Goal: Task Accomplishment & Management: Manage account settings

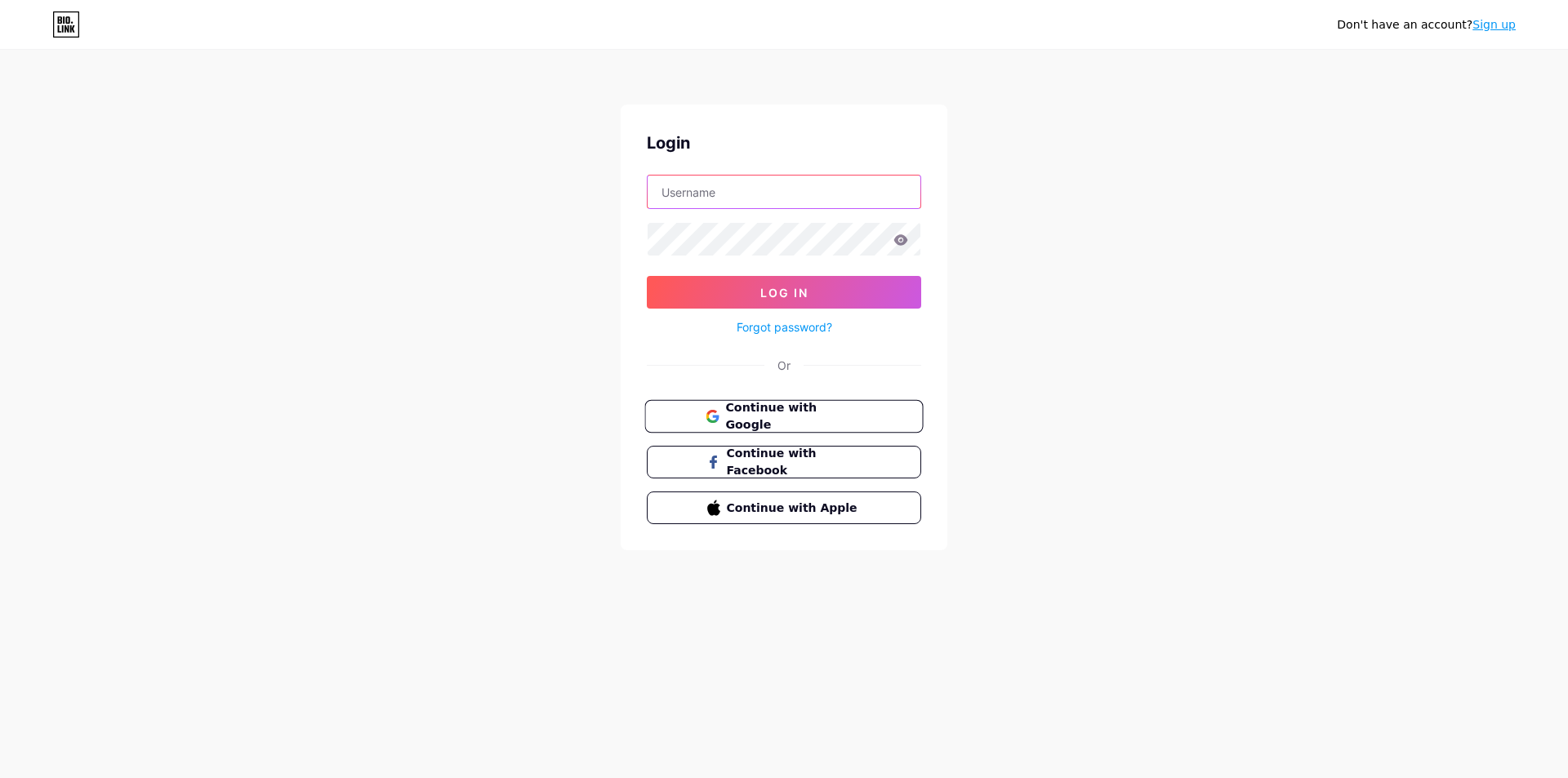
type input "[EMAIL_ADDRESS][DOMAIN_NAME]"
click at [789, 417] on span "Continue with Google" at bounding box center [794, 417] width 137 height 35
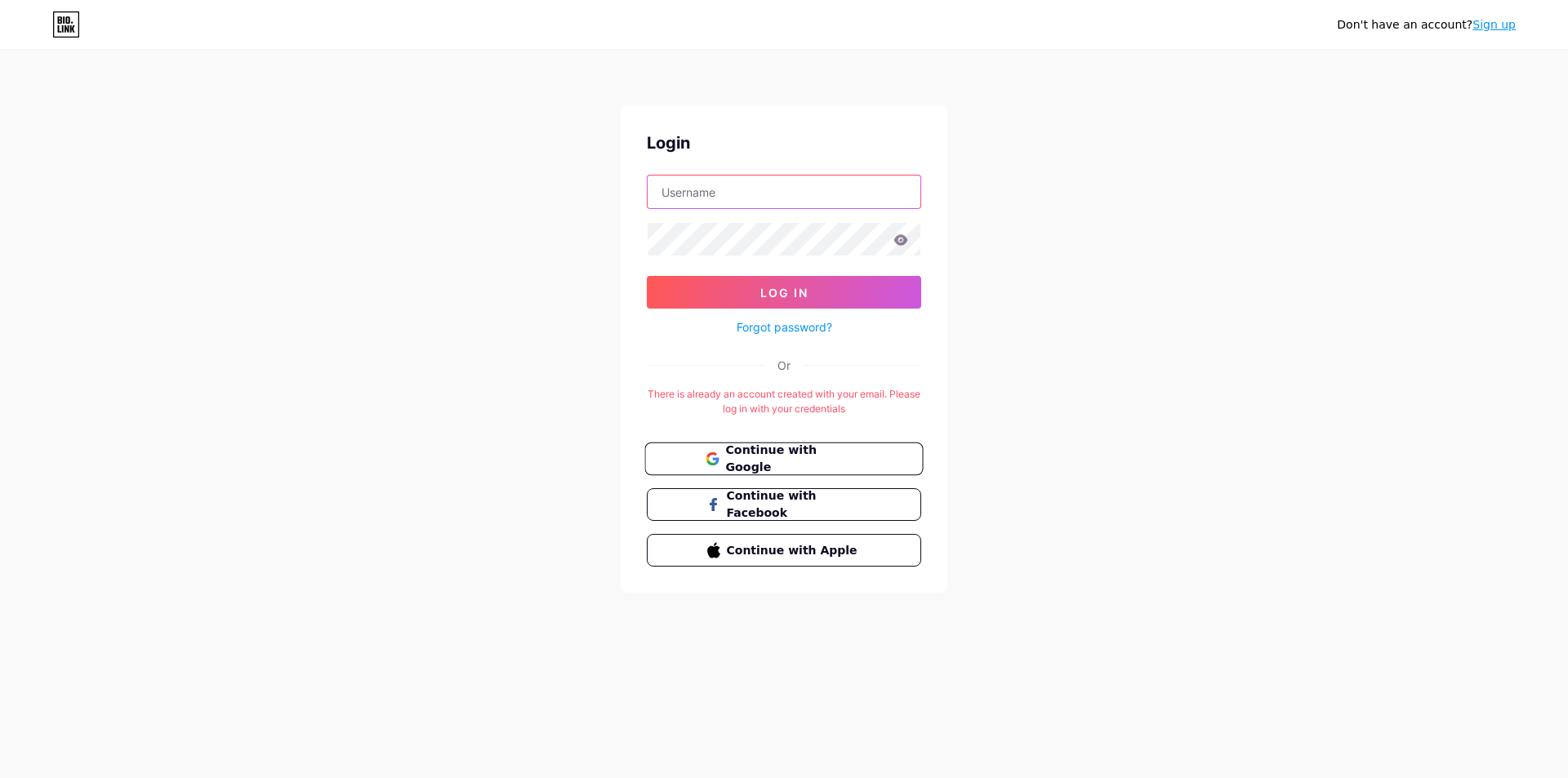
type input "[EMAIL_ADDRESS][DOMAIN_NAME]"
click at [737, 459] on span "Continue with Google" at bounding box center [794, 460] width 137 height 35
type input "[EMAIL_ADDRESS][DOMAIN_NAME]"
click at [815, 298] on button "Log In" at bounding box center [783, 292] width 274 height 32
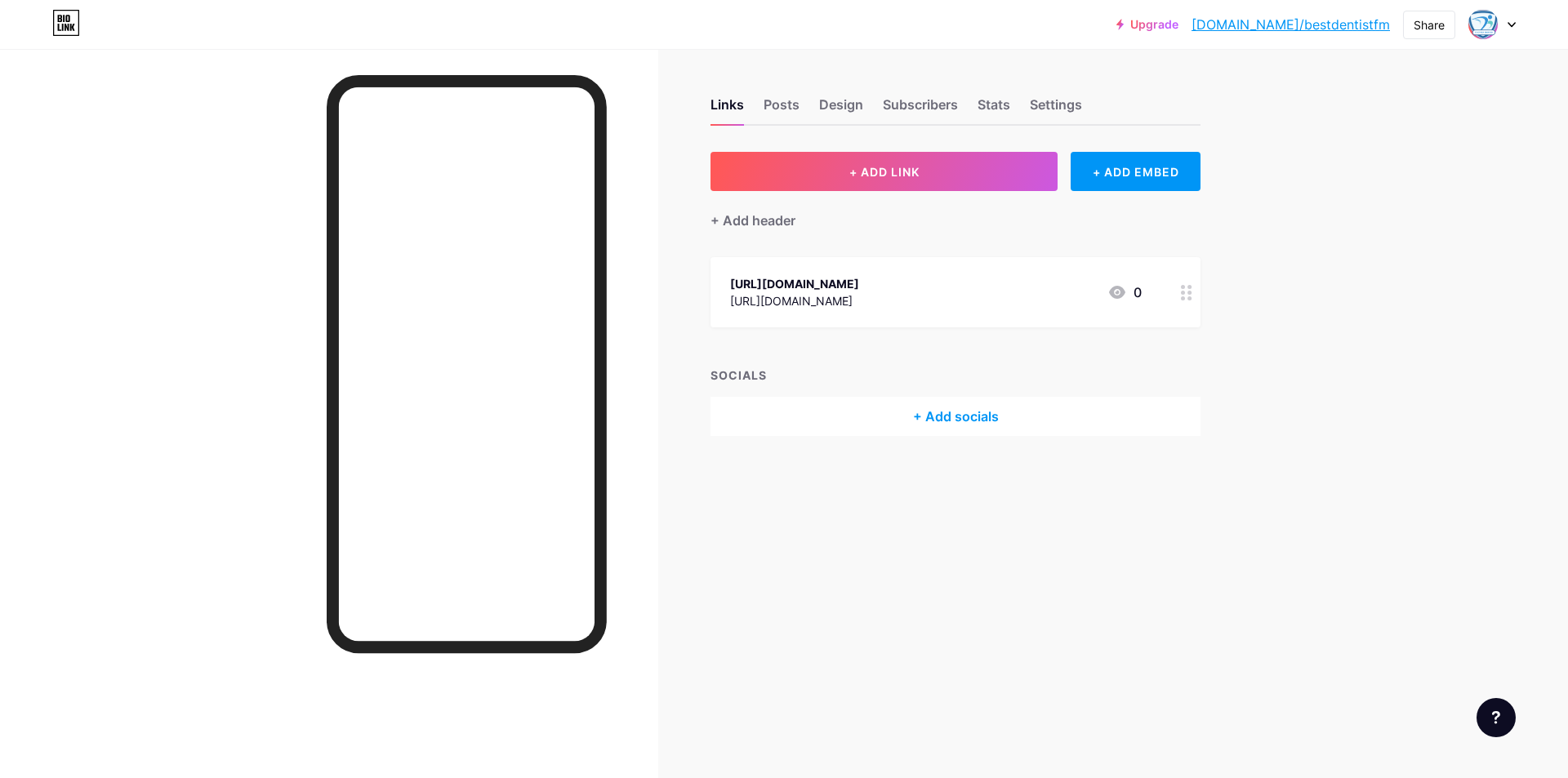
click at [1512, 22] on icon at bounding box center [1511, 25] width 8 height 6
click at [1420, 98] on div "[EMAIL_ADDRESS][DOMAIN_NAME]" at bounding box center [1423, 98] width 126 height 13
